Goal: Download file/media

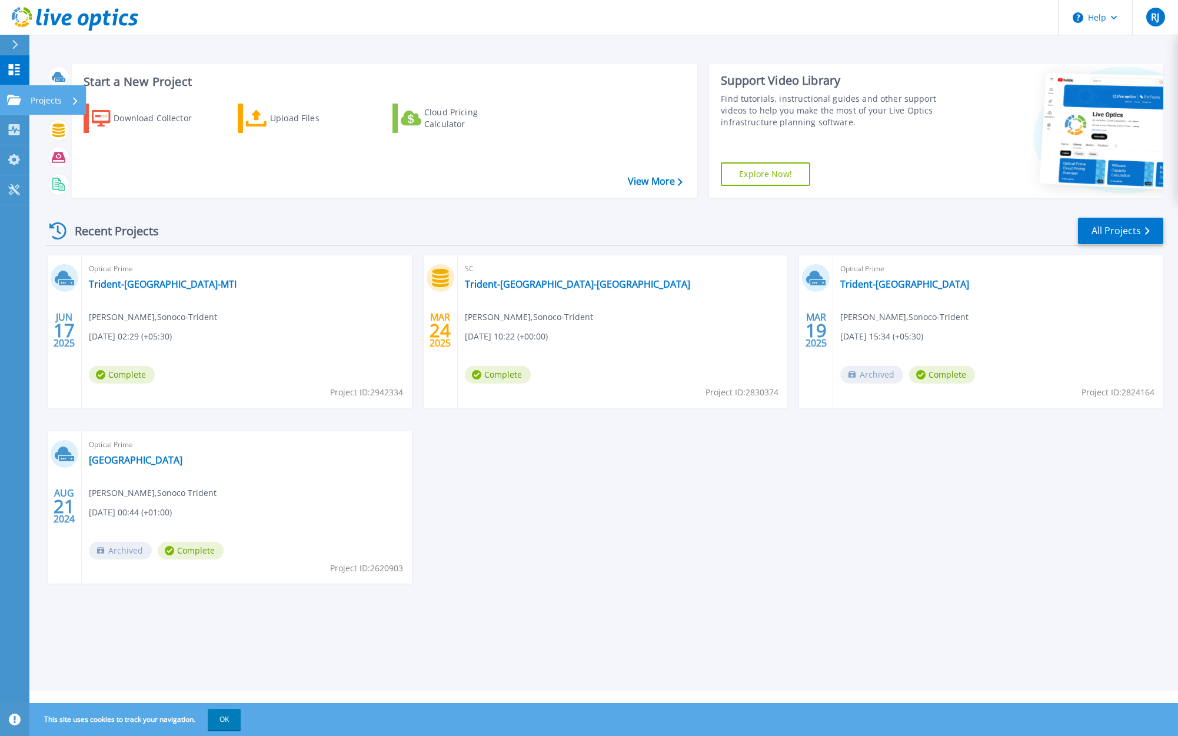
click at [13, 97] on icon at bounding box center [14, 100] width 14 height 10
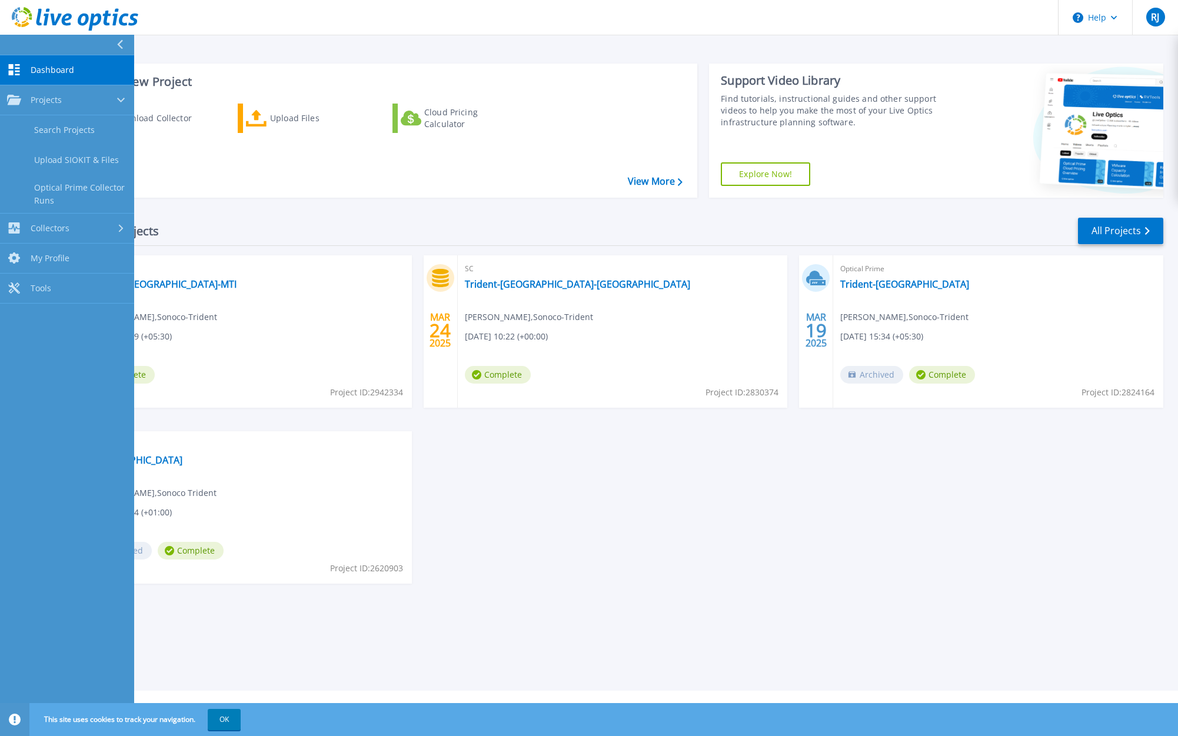
click at [322, 200] on div "Start a New Project Download Collector Upload Files Cloud Pricing Calculator Vi…" at bounding box center [604, 130] width 1118 height 153
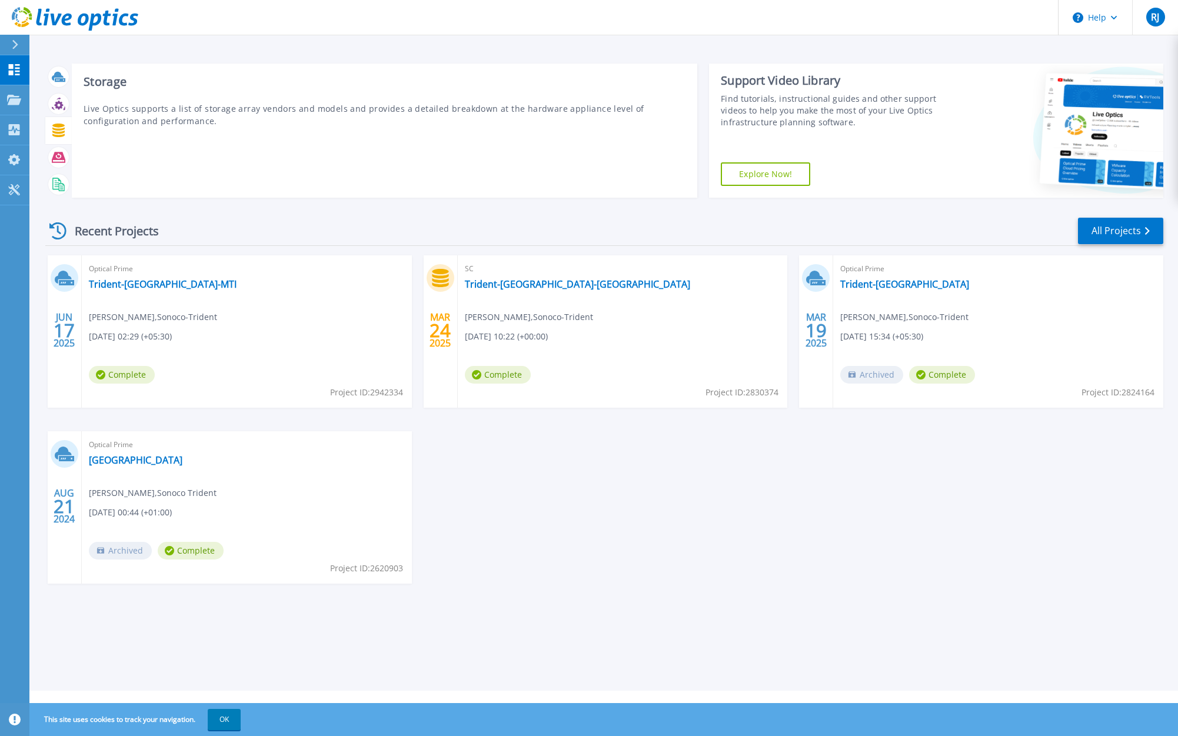
click at [59, 130] on icon at bounding box center [58, 131] width 12 height 14
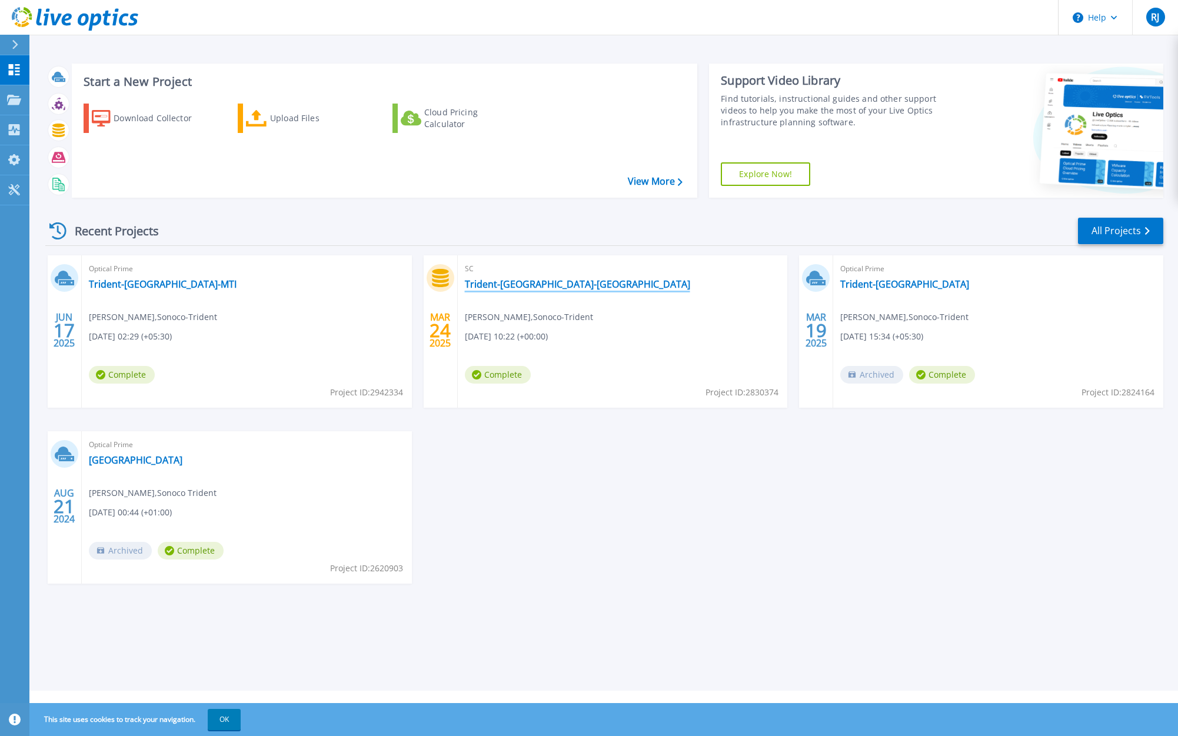
click at [502, 285] on link "Trident-Chennai-SC" at bounding box center [577, 284] width 225 height 12
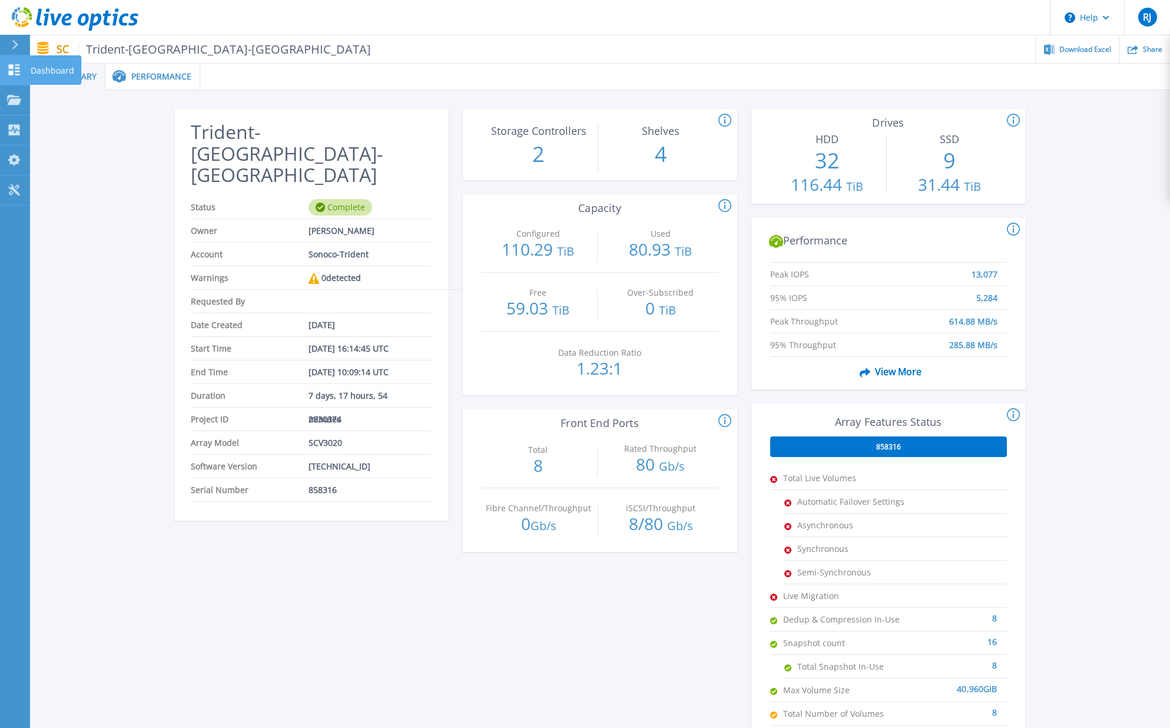
click at [18, 69] on icon at bounding box center [14, 69] width 14 height 11
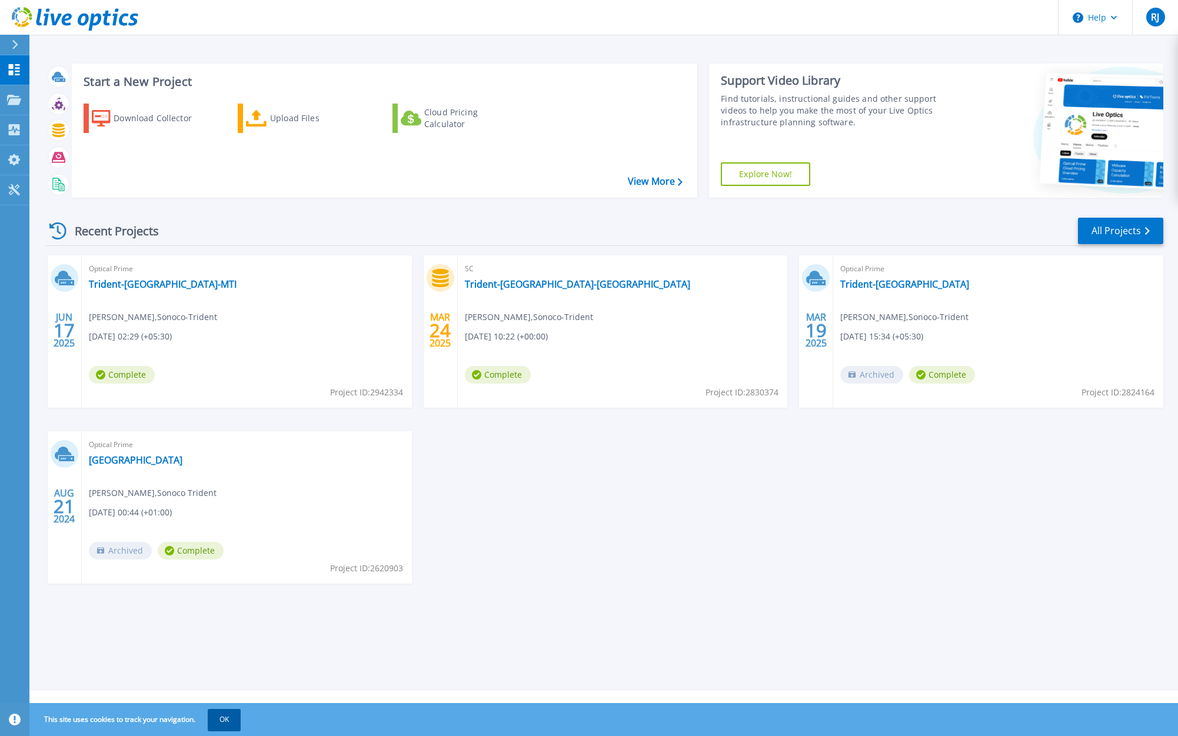
click at [227, 717] on button "OK" at bounding box center [224, 719] width 33 height 21
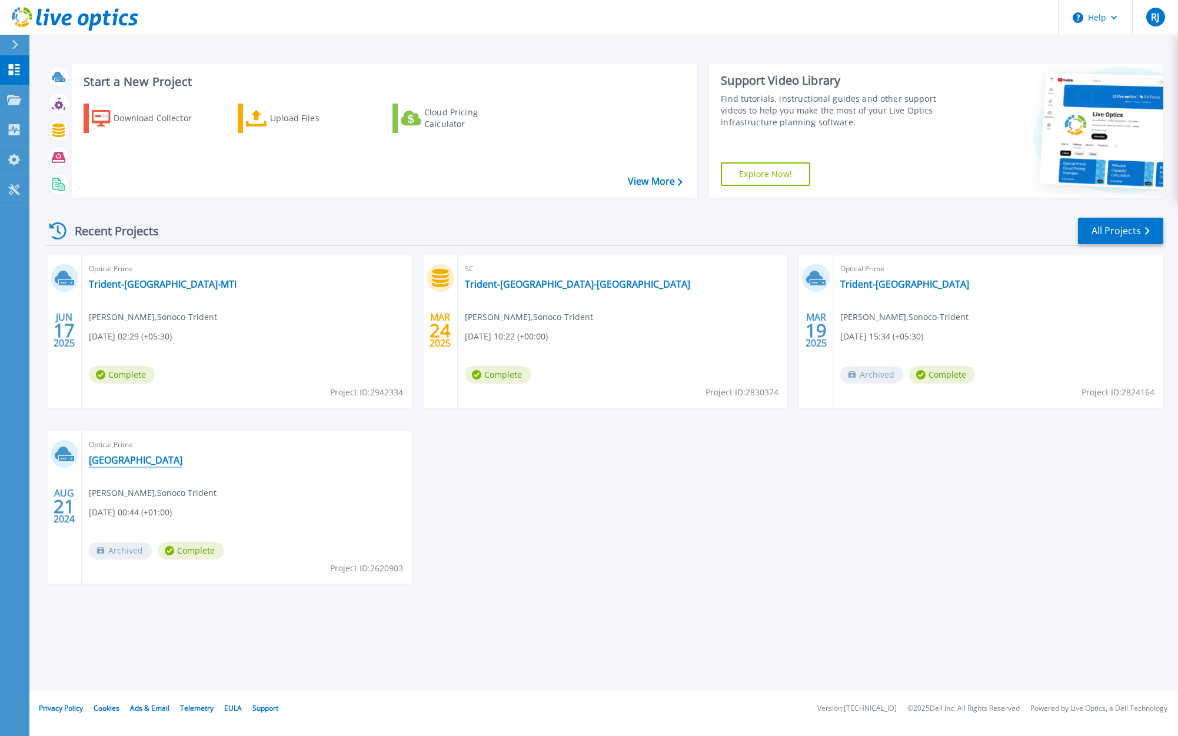
click at [118, 460] on link "[GEOGRAPHIC_DATA]" at bounding box center [136, 460] width 94 height 12
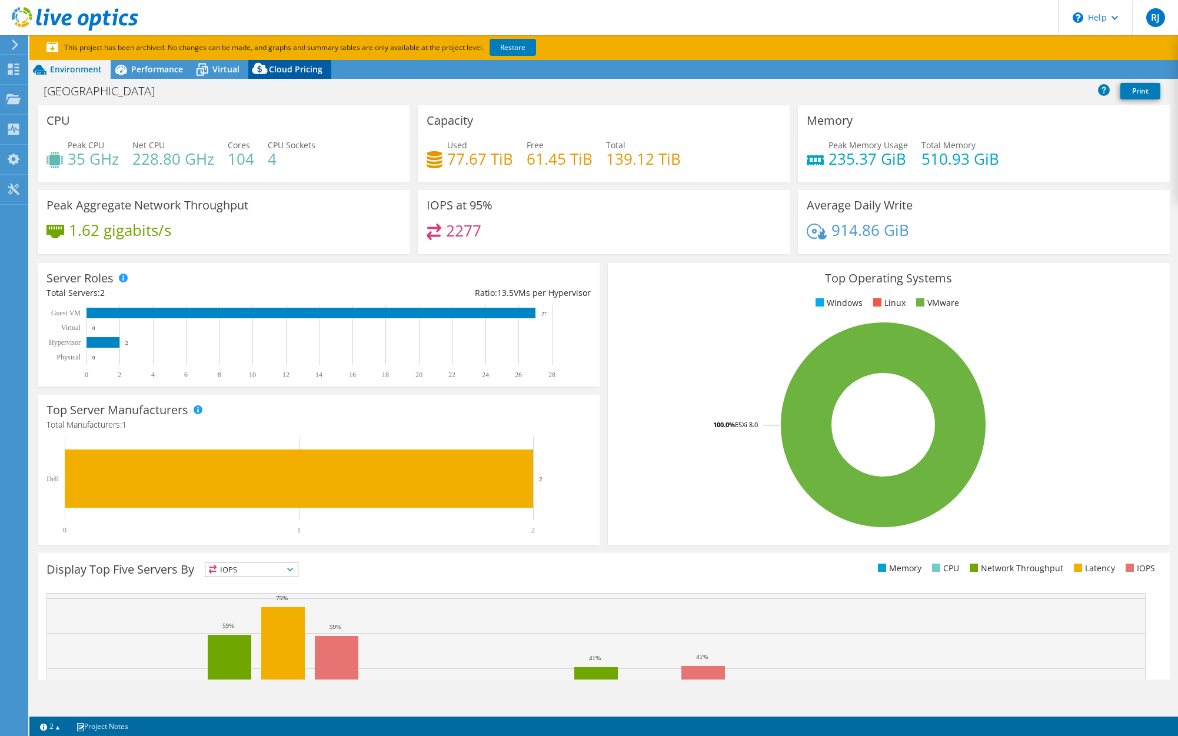
select select "[GEOGRAPHIC_DATA]"
click at [290, 66] on span "Cloud Pricing" at bounding box center [296, 69] width 54 height 11
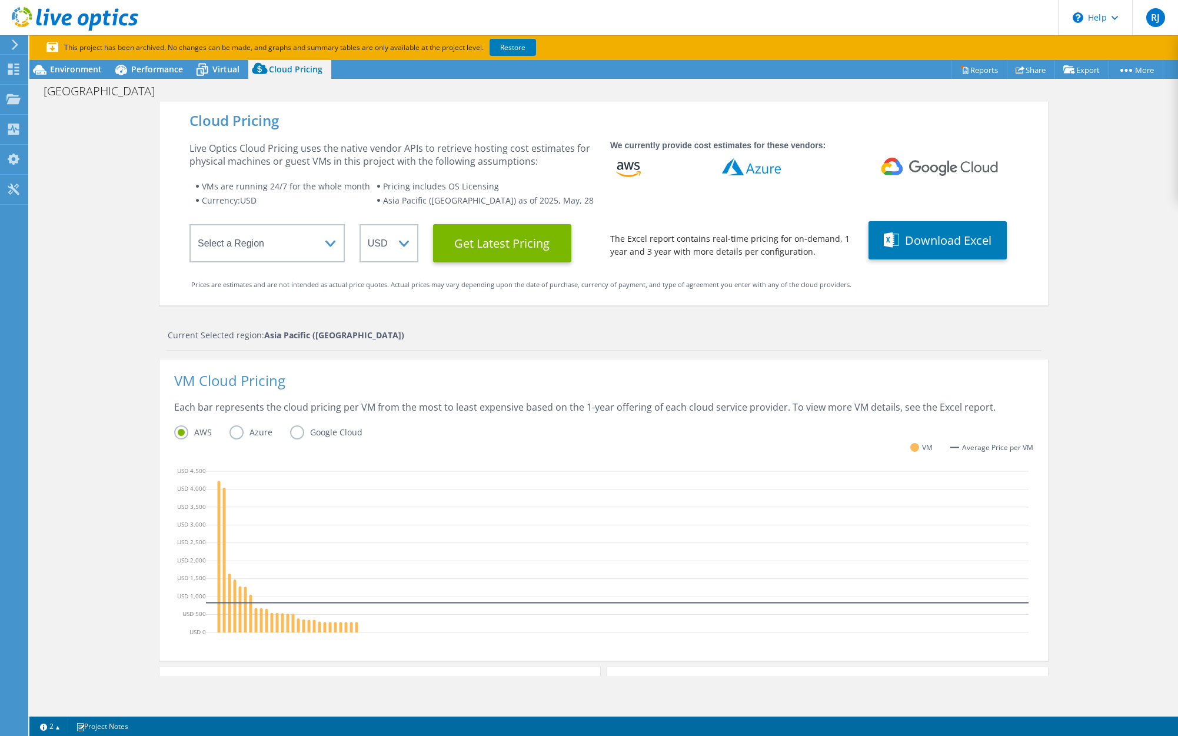
click at [234, 433] on label "Azure" at bounding box center [260, 433] width 61 height 14
click at [0, 0] on input "Azure" at bounding box center [0, 0] width 0 height 0
click at [370, 245] on select "ARS AUD BRL CAD CHF CLP CNY DKK EUR GBP HKD HUF INR JPY MXN MYR NOK NZD PEN SEK…" at bounding box center [389, 243] width 59 height 38
click at [360, 224] on select "ARS AUD BRL CAD CHF CLP CNY DKK EUR GBP HKD HUF INR JPY MXN MYR NOK NZD PEN SEK…" at bounding box center [389, 243] width 59 height 38
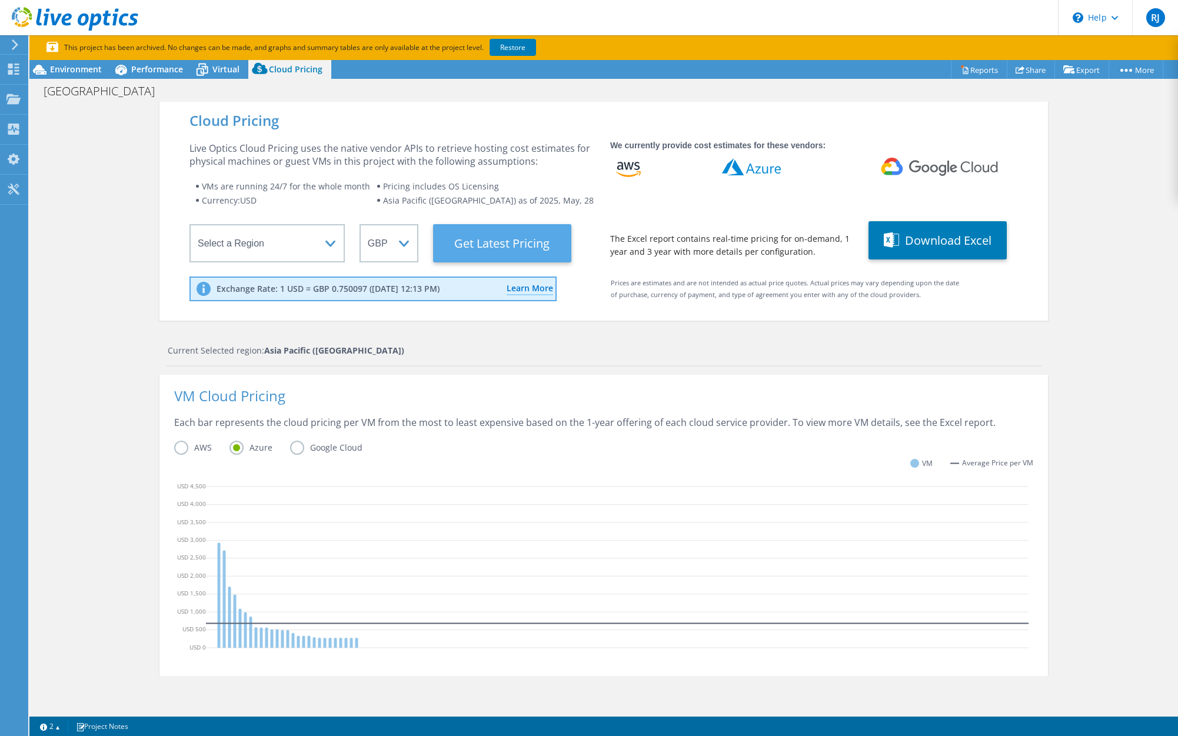
click at [483, 238] on Latest "Get Latest Pricing" at bounding box center [502, 243] width 138 height 38
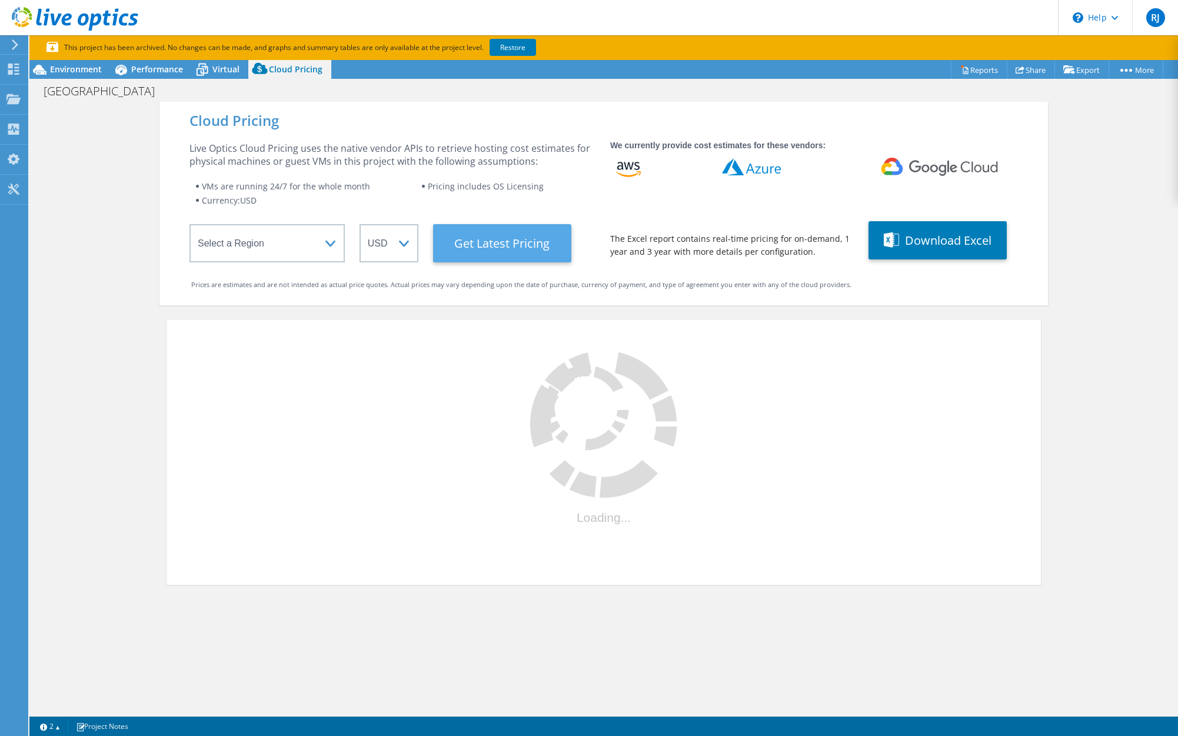
select select "GBP"
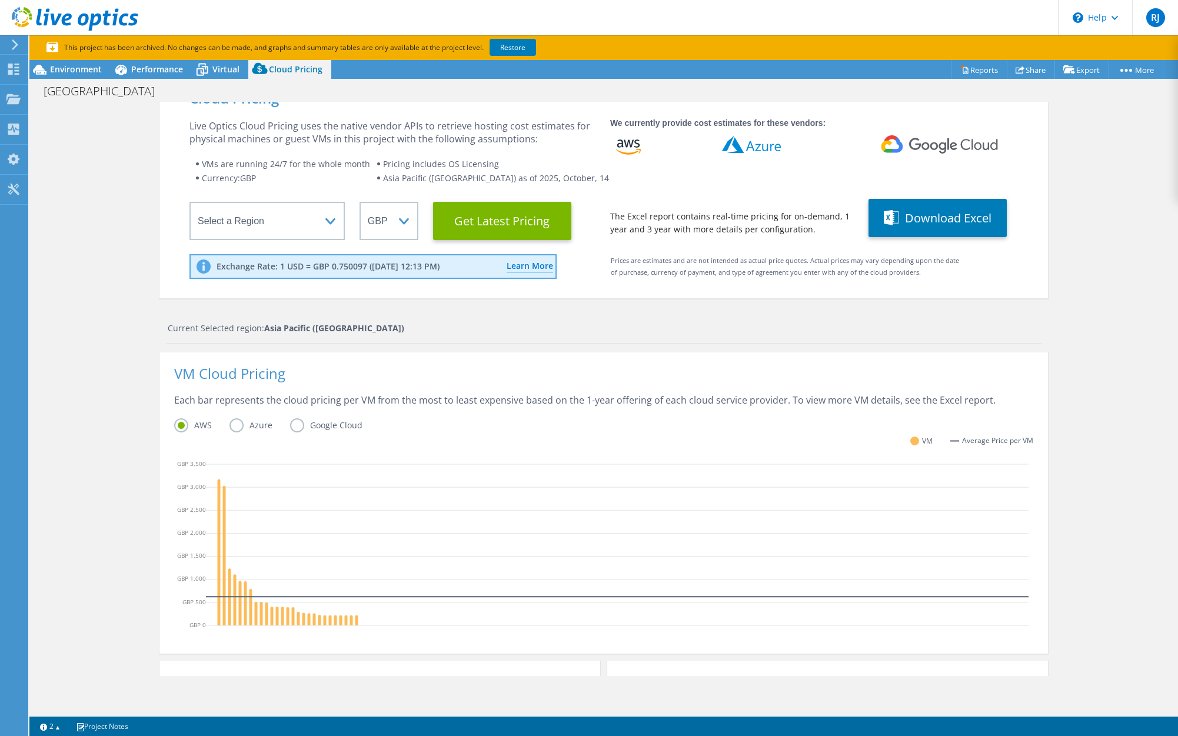
scroll to position [44, 0]
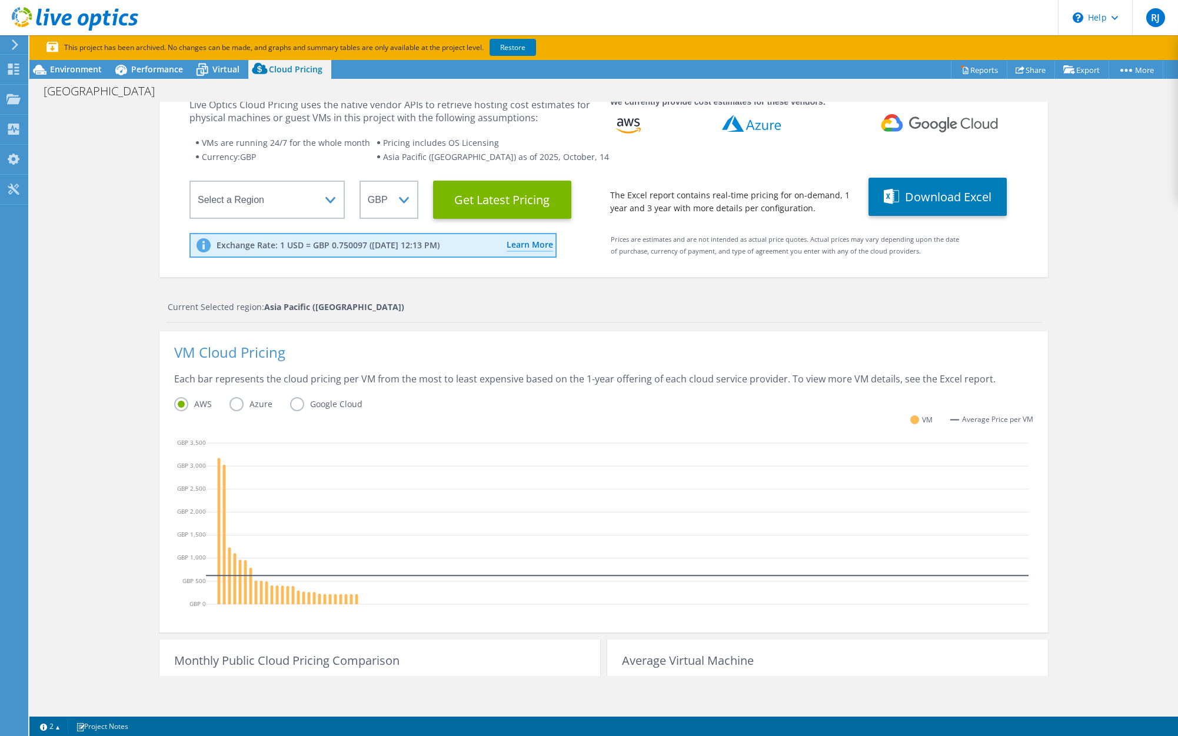
click at [235, 404] on label "Azure" at bounding box center [260, 404] width 61 height 14
click at [0, 0] on input "Azure" at bounding box center [0, 0] width 0 height 0
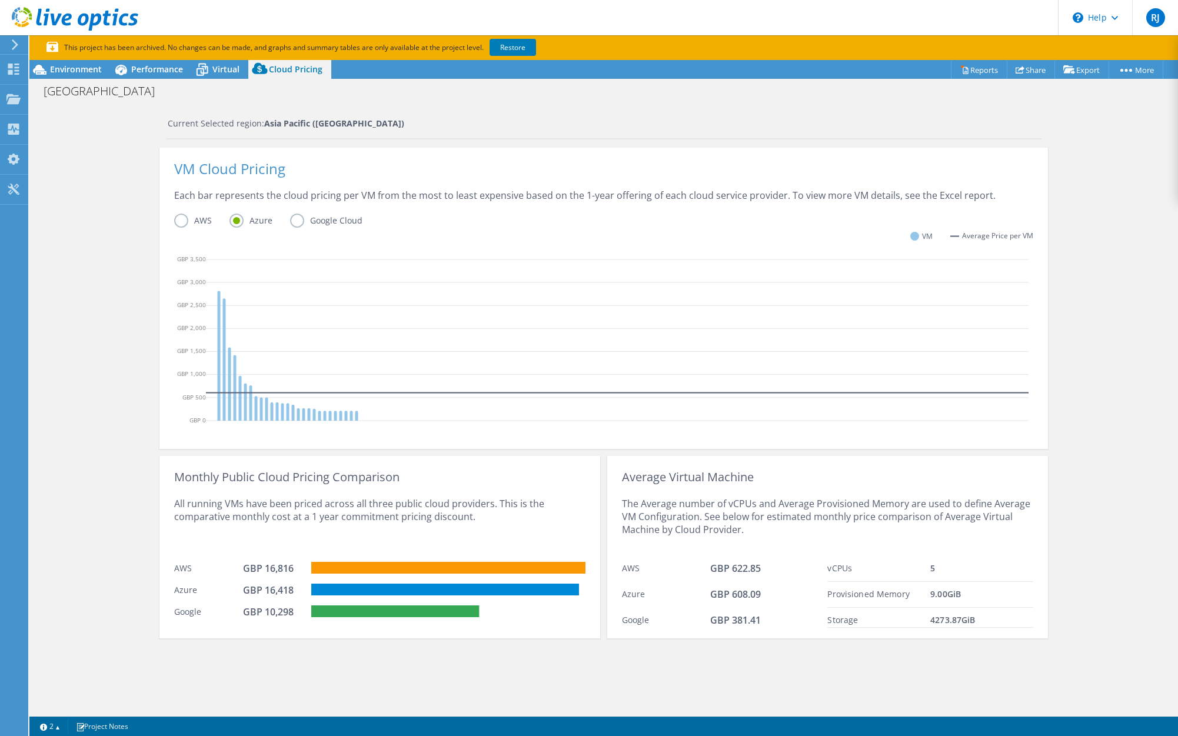
scroll to position [0, 0]
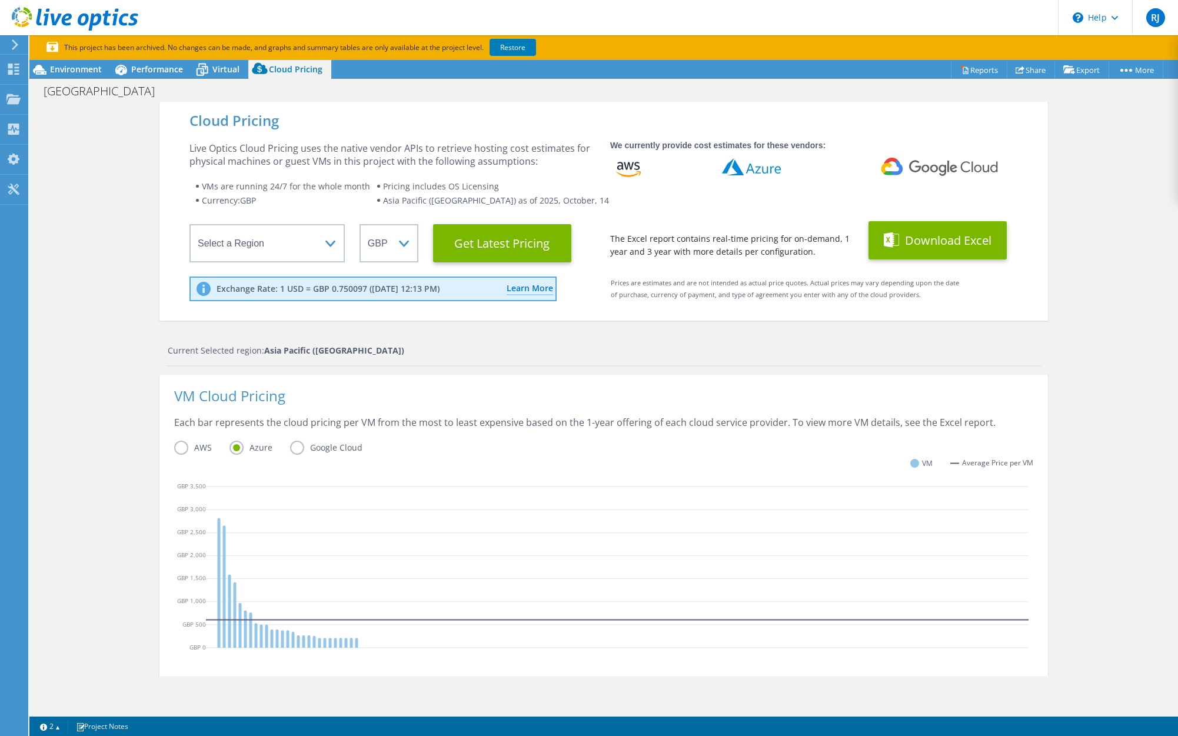
click at [937, 248] on button "Download Excel" at bounding box center [938, 240] width 138 height 38
click at [905, 245] on button "Download Excel" at bounding box center [938, 240] width 138 height 38
click at [48, 16] on icon at bounding box center [75, 19] width 127 height 24
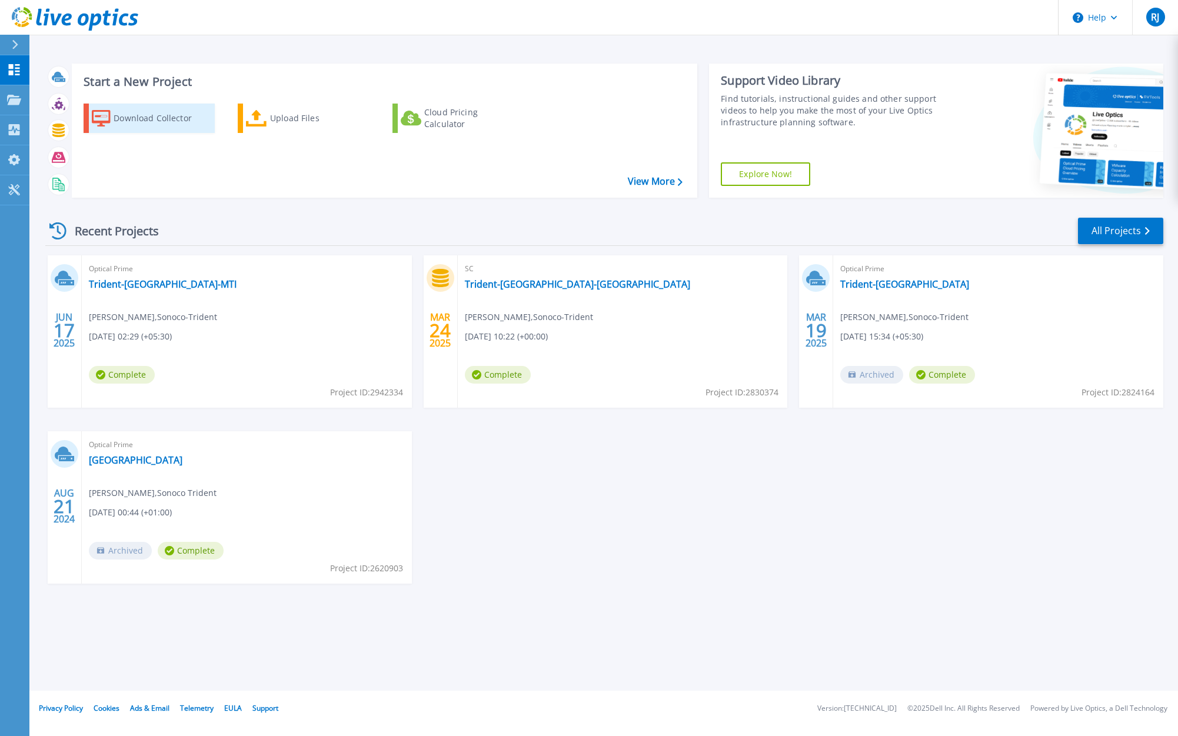
click at [134, 117] on div "Download Collector" at bounding box center [161, 119] width 94 height 24
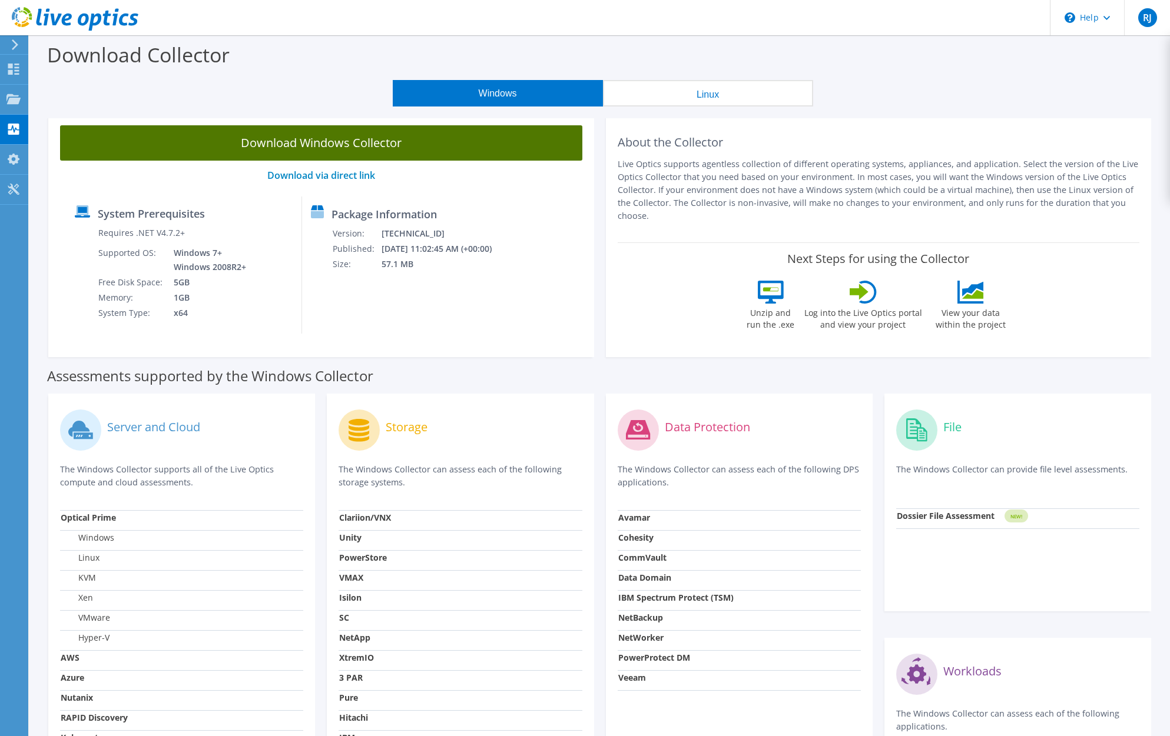
click at [336, 148] on link "Download Windows Collector" at bounding box center [321, 142] width 522 height 35
